Goal: Information Seeking & Learning: Check status

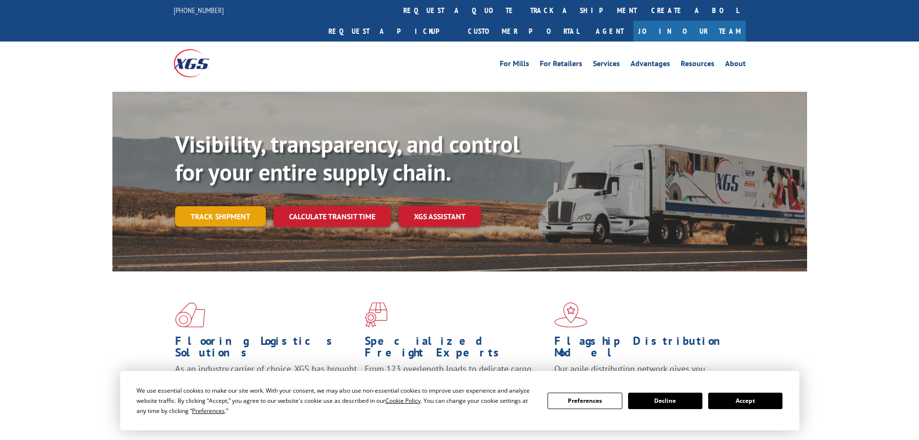
click at [233, 206] on link "Track shipment" at bounding box center [220, 216] width 91 height 20
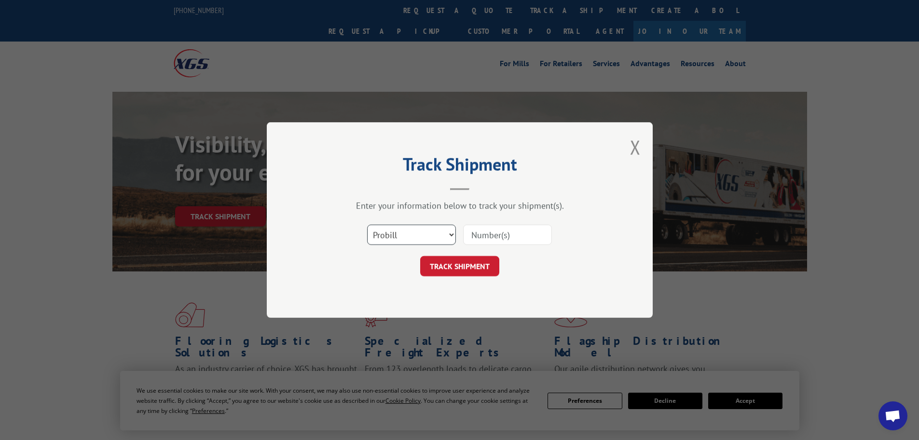
click at [399, 239] on select "Select category... Probill BOL PO" at bounding box center [411, 234] width 89 height 20
select select "po"
click at [367, 224] on select "Select category... Probill BOL PO" at bounding box center [411, 234] width 89 height 20
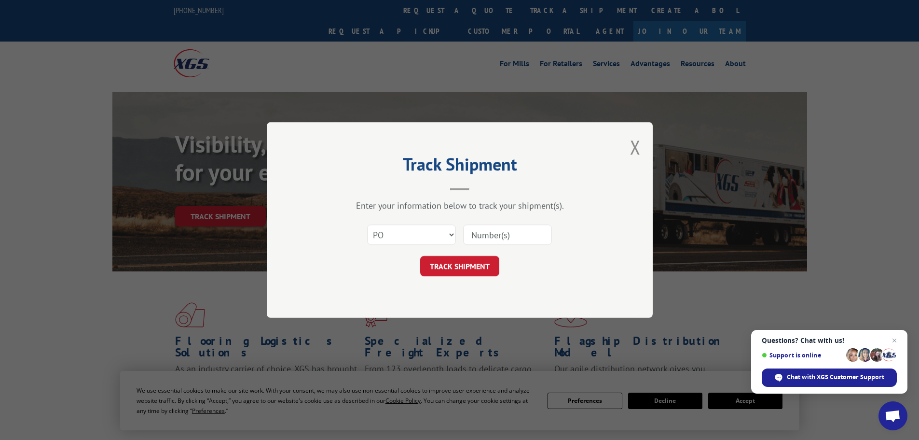
drag, startPoint x: 500, startPoint y: 238, endPoint x: 507, endPoint y: 233, distance: 9.3
click at [502, 238] on input at bounding box center [507, 234] width 89 height 20
paste input "23531666"
type input "23531666"
click at [462, 269] on button "TRACK SHIPMENT" at bounding box center [459, 266] width 79 height 20
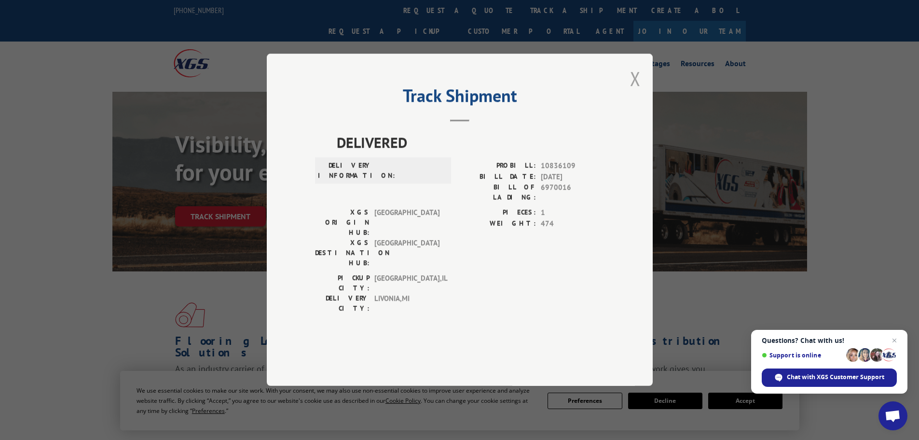
click at [634, 91] on button "Close modal" at bounding box center [635, 79] width 11 height 26
